Goal: Task Accomplishment & Management: Complete application form

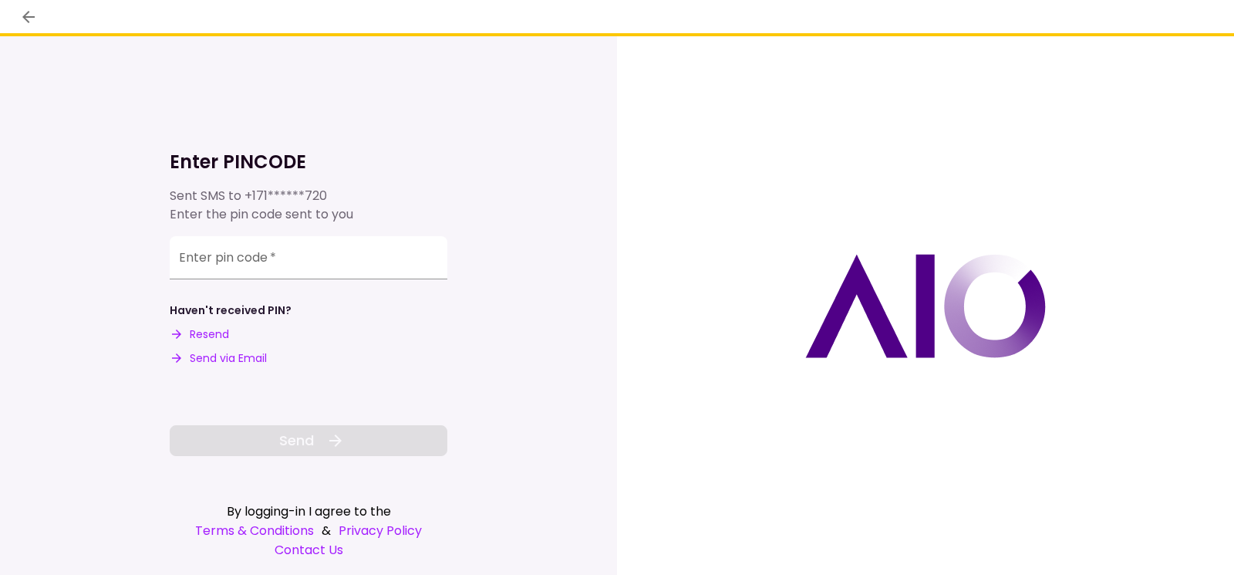
click at [235, 362] on button "Send via Email" at bounding box center [218, 358] width 97 height 16
click at [343, 264] on input "Enter pin code   *" at bounding box center [309, 257] width 278 height 43
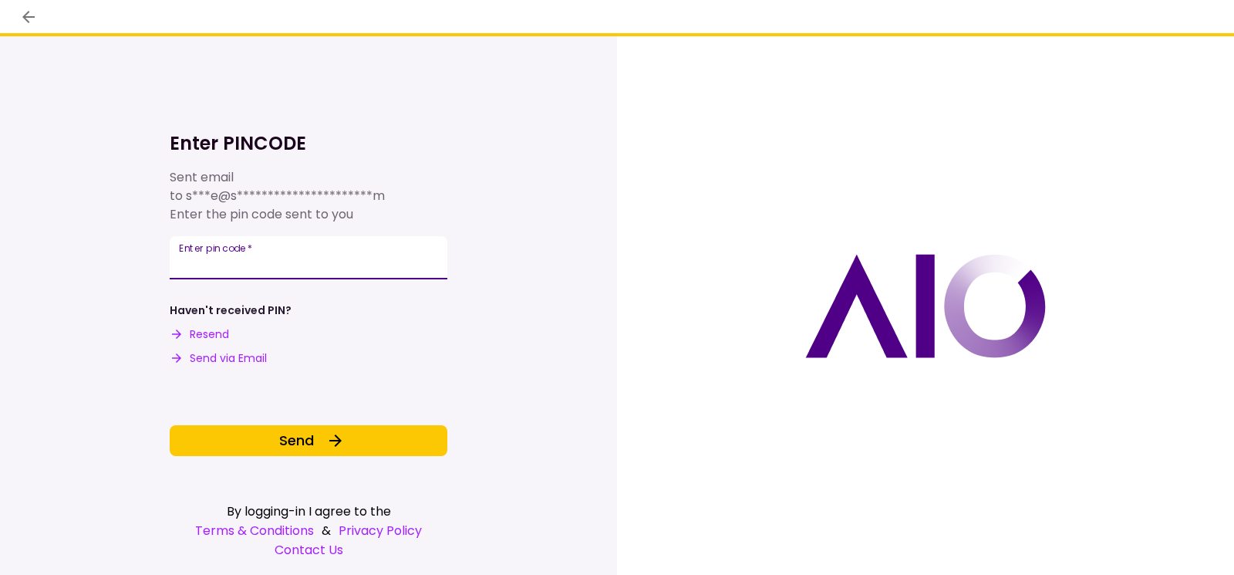
type input "*"
type input "******"
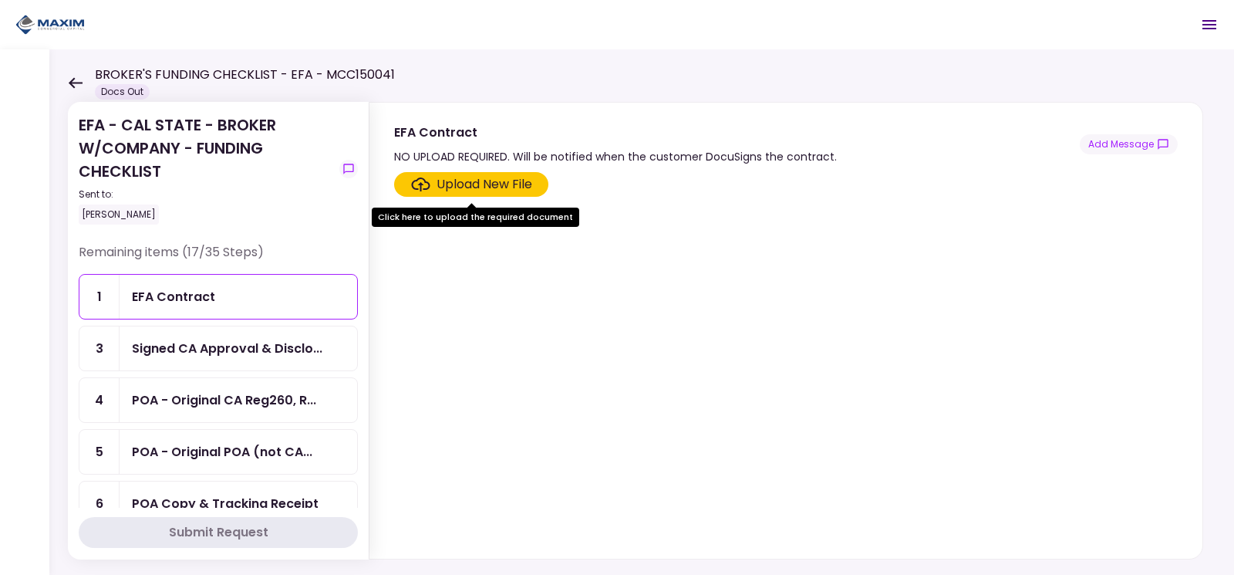
click at [269, 298] on div "EFA Contract" at bounding box center [238, 296] width 213 height 19
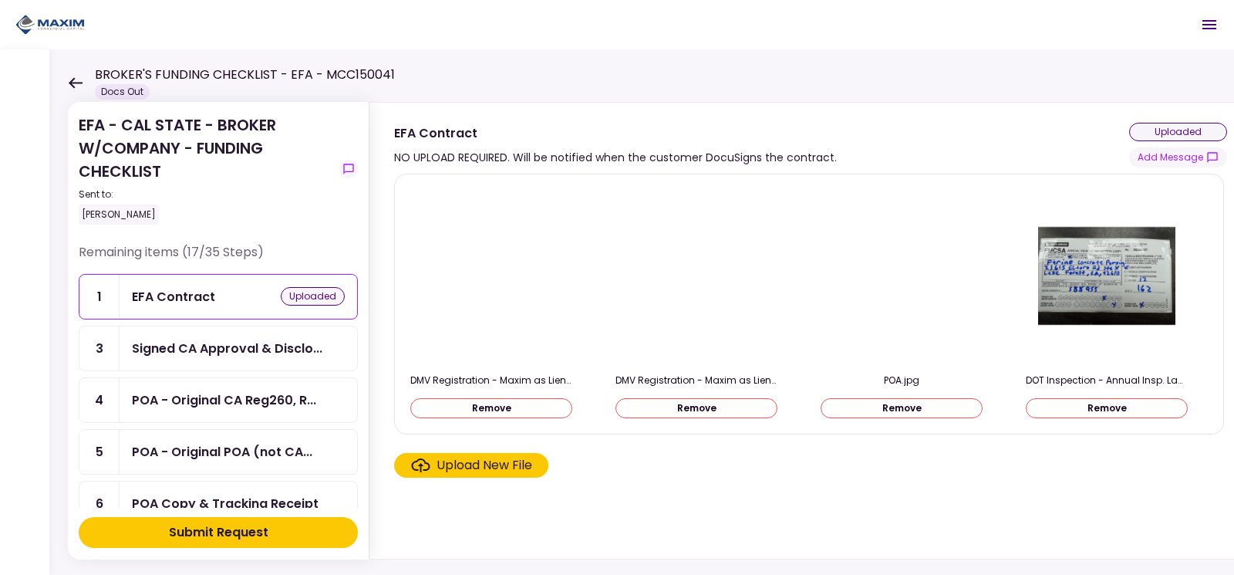
scroll to position [41, 0]
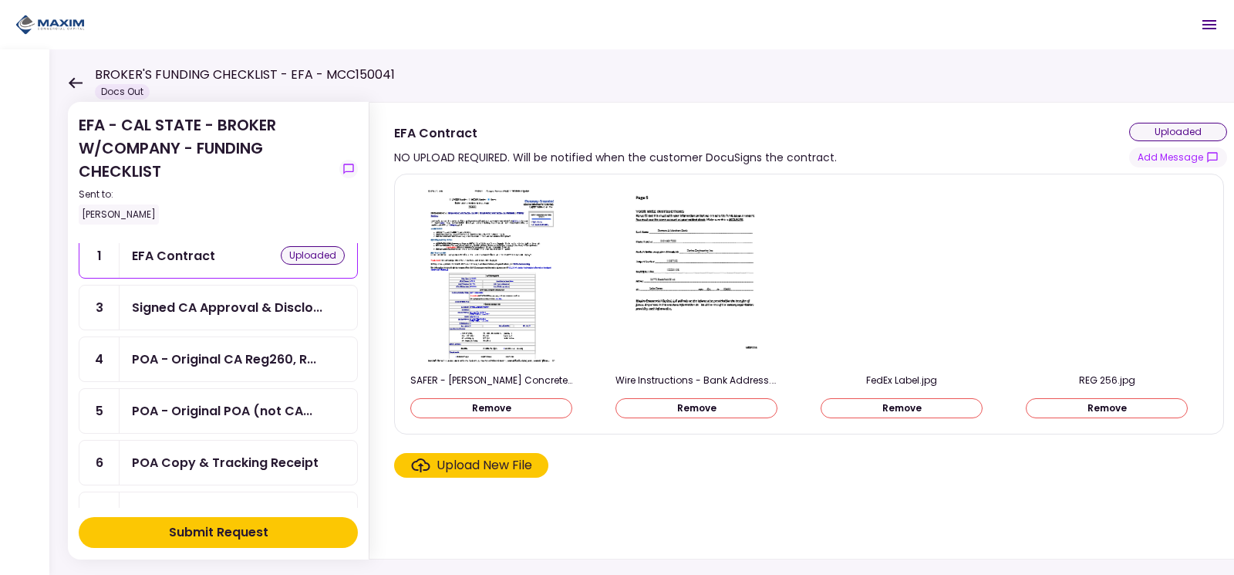
click at [260, 531] on div "Submit Request" at bounding box center [218, 532] width 99 height 19
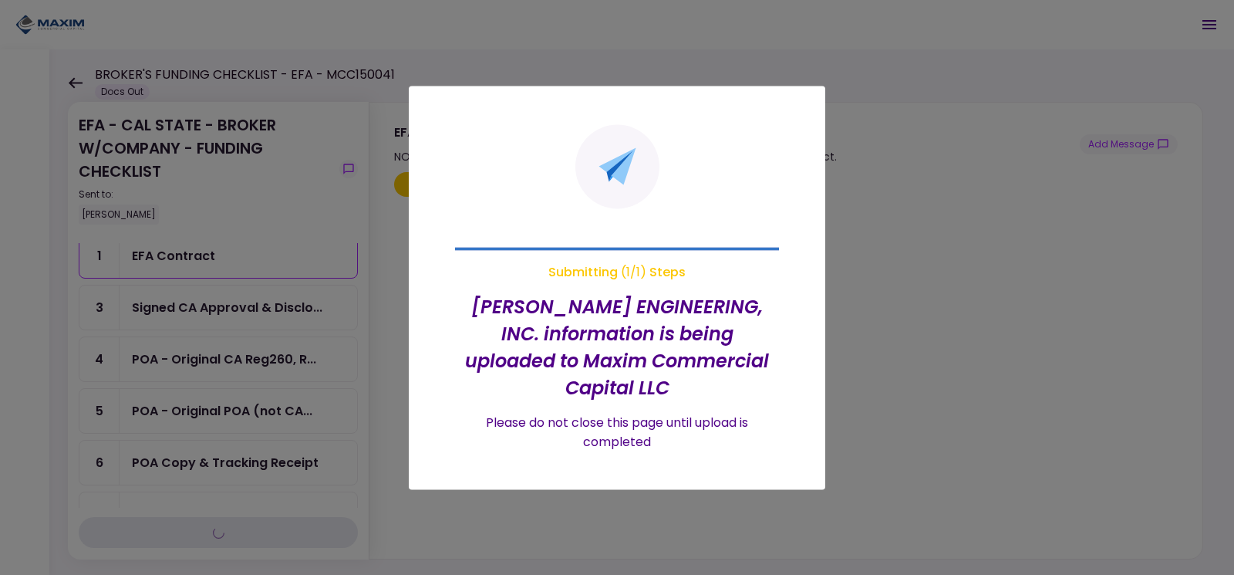
scroll to position [0, 0]
